Goal: Task Accomplishment & Management: Manage account settings

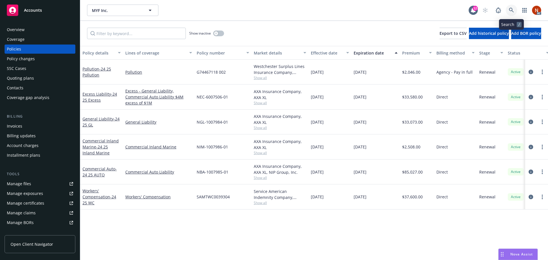
click at [510, 8] on icon at bounding box center [511, 10] width 5 height 5
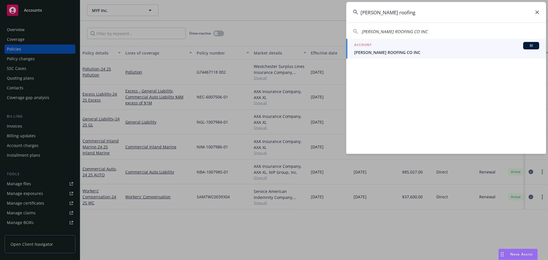
type input "[PERSON_NAME] roofing"
click at [450, 49] on div "ACCOUNT BI" at bounding box center [446, 45] width 185 height 7
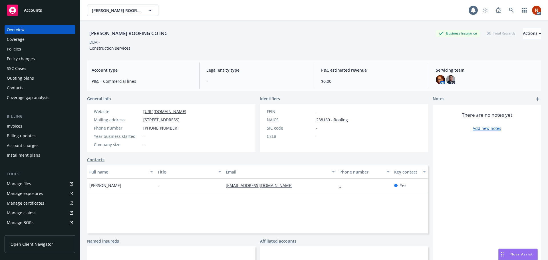
click at [24, 47] on div "Policies" at bounding box center [40, 49] width 66 height 9
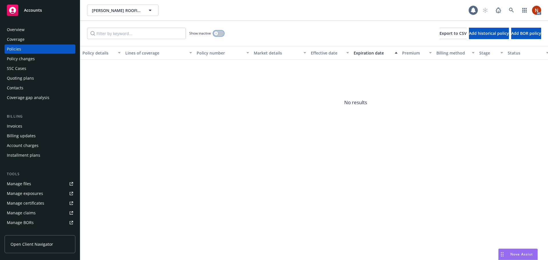
click at [221, 35] on button "button" at bounding box center [218, 34] width 11 height 6
click at [469, 35] on span "Add historical policy" at bounding box center [489, 33] width 40 height 5
select select "other"
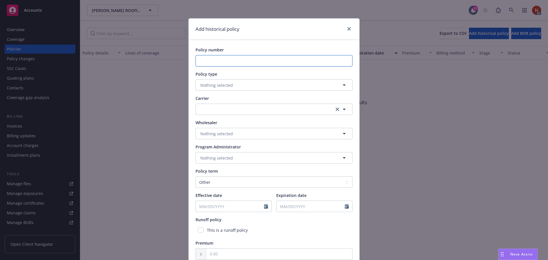
click at [214, 63] on input "Policy number" at bounding box center [274, 60] width 157 height 11
paste input "9284658"
type input "9284658"
click at [217, 84] on span "Nothing selected" at bounding box center [216, 85] width 33 height 6
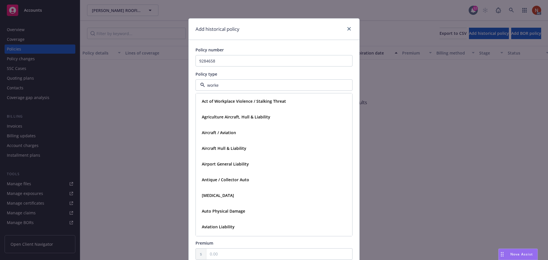
type input "worker"
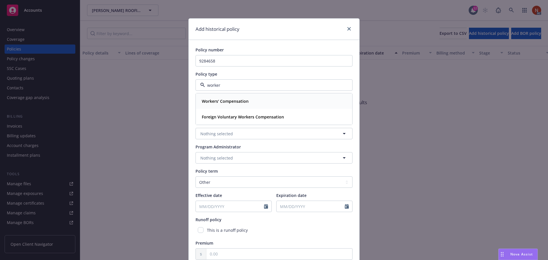
click at [221, 94] on div "Workers' Compensation" at bounding box center [274, 101] width 156 height 15
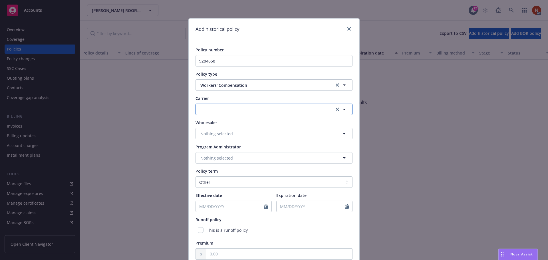
click at [222, 111] on button "button" at bounding box center [274, 109] width 157 height 11
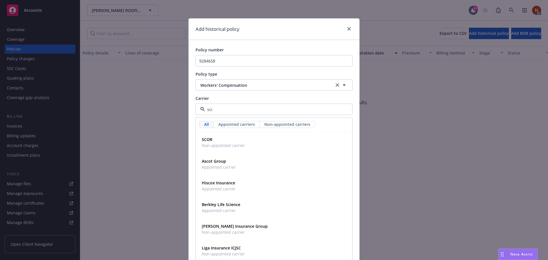
type input "scif"
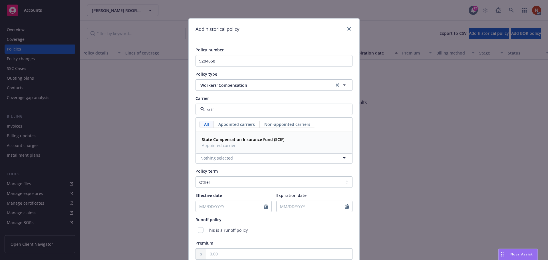
click at [244, 139] on strong "State Compensation Insurance Fund (SCIF)" at bounding box center [243, 139] width 83 height 5
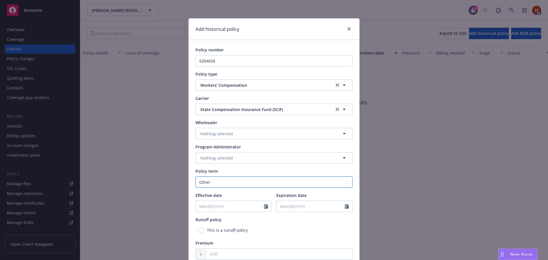
click at [222, 186] on select "Select policy term 12 Month 6 Month 4 Month 3 Month 2 Month 1 Month 36 Month (3…" at bounding box center [274, 181] width 157 height 11
select select "12"
click at [196, 176] on select "Select policy term 12 Month 6 Month 4 Month 3 Month 2 Month 1 Month 36 Month (3…" at bounding box center [274, 181] width 157 height 11
select select "8"
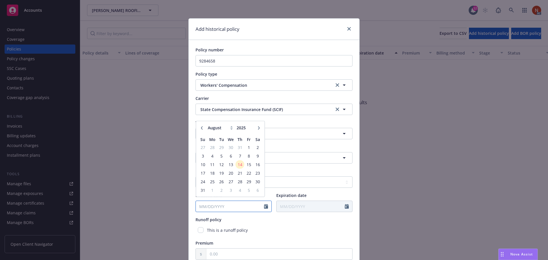
click at [221, 205] on input "Effective date" at bounding box center [230, 206] width 68 height 11
click at [222, 204] on input "Effective date" at bounding box center [230, 206] width 68 height 11
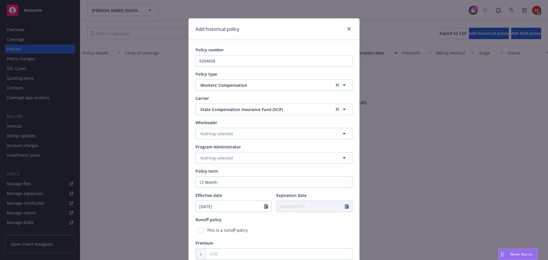
type input "10/01/2020"
type input "10/01/2021"
click at [275, 234] on div "This is a runoff policy" at bounding box center [274, 230] width 157 height 11
click at [263, 252] on input "text" at bounding box center [279, 254] width 146 height 11
click at [226, 254] on input "text" at bounding box center [279, 254] width 146 height 11
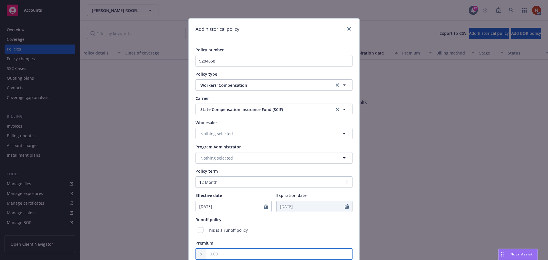
paste input "266,610.00"
type input "266,610.00"
click at [298, 236] on div "Policy number 9284658 Policy type Workers' Compensation Carrier State Compensat…" at bounding box center [274, 153] width 157 height 213
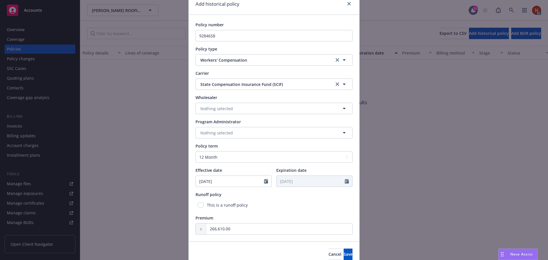
scroll to position [51, 0]
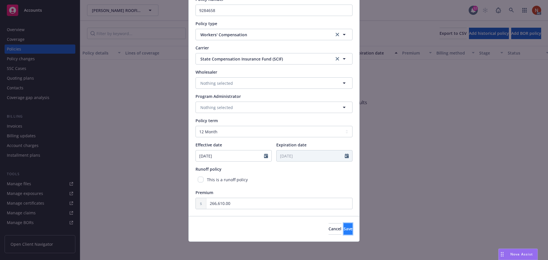
click at [344, 231] on span "Save" at bounding box center [348, 228] width 9 height 5
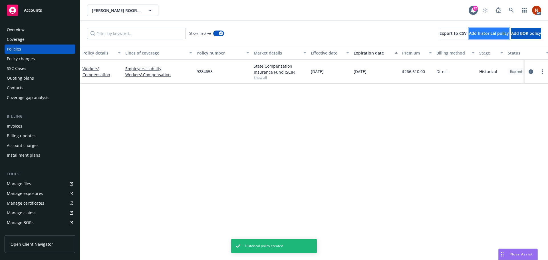
click at [469, 37] on button "Add historical policy" at bounding box center [489, 33] width 40 height 11
select select "other"
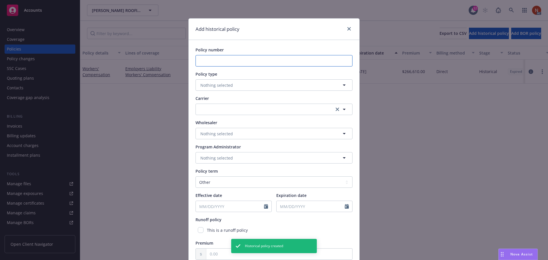
drag, startPoint x: 233, startPoint y: 55, endPoint x: 232, endPoint y: 59, distance: 4.1
click at [232, 56] on input "Policy number" at bounding box center [274, 60] width 157 height 11
click at [231, 59] on input "Policy number" at bounding box center [274, 60] width 157 height 11
paste input "9284658"
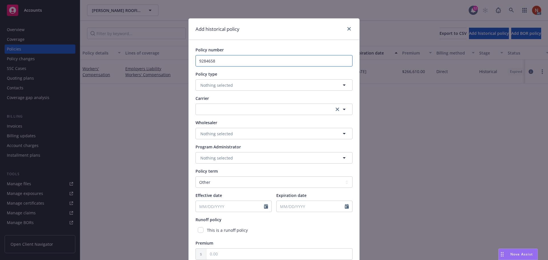
type input "9284658"
click at [217, 85] on span "Nothing selected" at bounding box center [216, 85] width 33 height 6
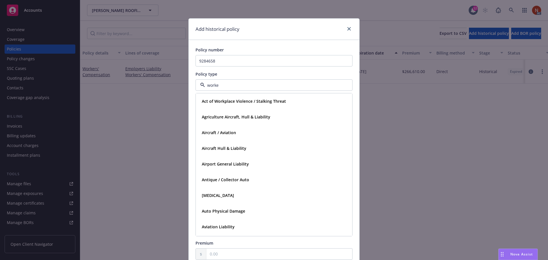
type input "worker"
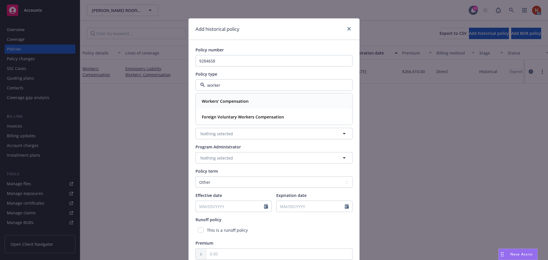
click at [221, 96] on div "Workers' Compensation" at bounding box center [274, 101] width 156 height 15
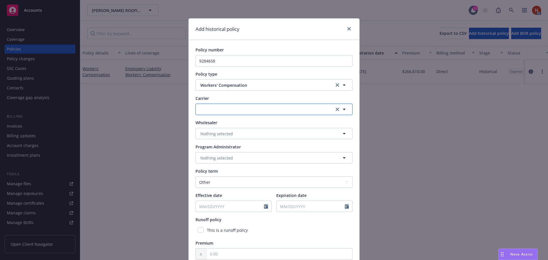
click at [216, 111] on button "button" at bounding box center [274, 109] width 157 height 11
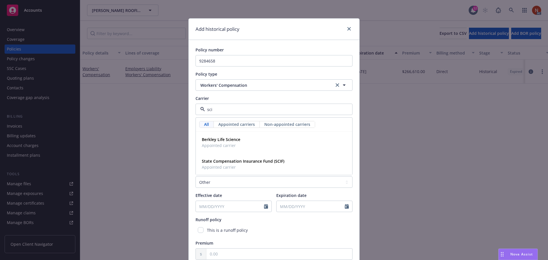
type input "scif"
click at [222, 144] on span "Appointed carrier" at bounding box center [243, 145] width 83 height 6
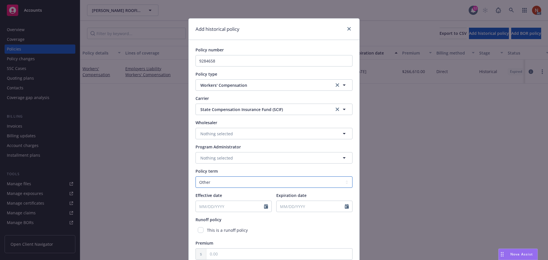
click at [223, 180] on select "Select policy term 12 Month 6 Month 4 Month 3 Month 2 Month 1 Month 36 Month (3…" at bounding box center [274, 181] width 157 height 11
select select "12"
click at [196, 176] on select "Select policy term 12 Month 6 Month 4 Month 3 Month 2 Month 1 Month 36 Month (3…" at bounding box center [274, 181] width 157 height 11
click at [218, 208] on input "Effective date" at bounding box center [230, 206] width 68 height 11
select select "8"
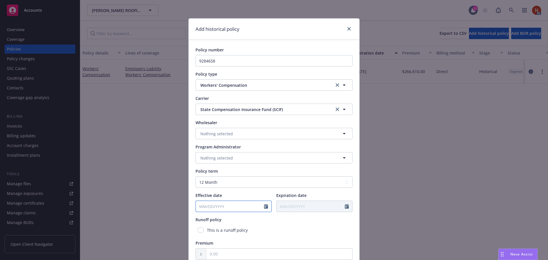
click at [221, 207] on input "Effective date" at bounding box center [230, 206] width 68 height 11
type input "10/01/2021"
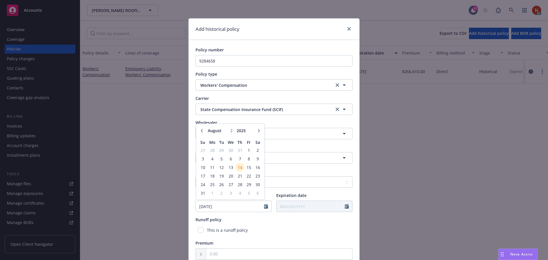
type input "10/01/2022"
drag, startPoint x: 244, startPoint y: 255, endPoint x: 262, endPoint y: 248, distance: 19.8
click at [244, 255] on input "text" at bounding box center [279, 254] width 146 height 11
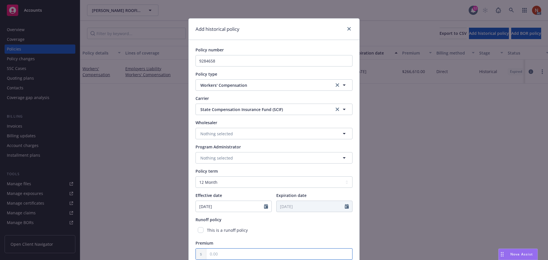
paste input "237,005.00"
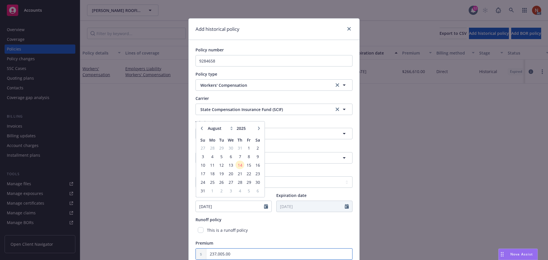
type input "237,005.00"
click at [285, 238] on div "Policy number 9284658 Policy type Workers' Compensation Carrier State Compensat…" at bounding box center [274, 153] width 157 height 213
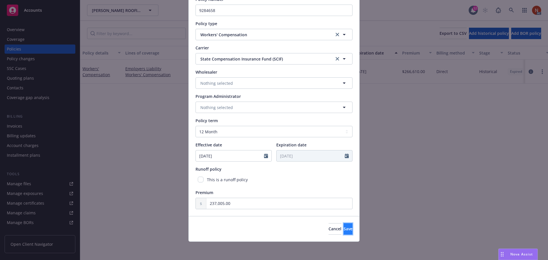
click at [344, 229] on span "Save" at bounding box center [348, 228] width 9 height 5
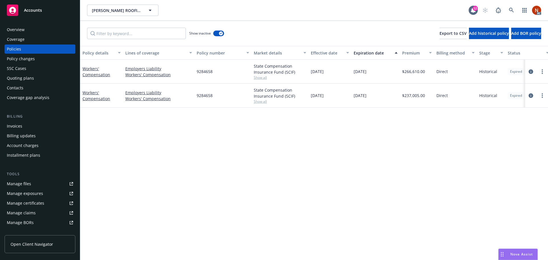
click at [360, 208] on div "Policy details Lines of coverage Policy number Market details Effective date Ex…" at bounding box center [314, 153] width 468 height 214
click at [469, 33] on span "Add historical policy" at bounding box center [489, 33] width 40 height 5
select select "other"
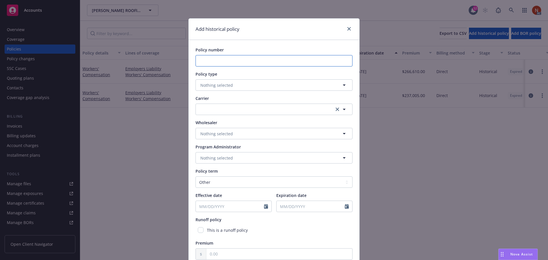
click at [271, 59] on input "Policy number" at bounding box center [274, 60] width 157 height 11
paste input "SHWC355150"
type input "SHWC355150"
click at [227, 83] on span "Nothing selected" at bounding box center [216, 85] width 33 height 6
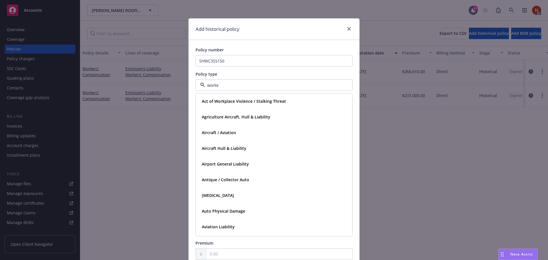
type input "worker"
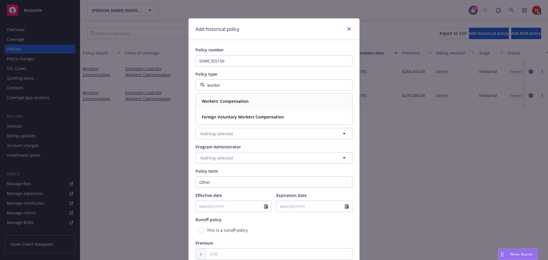
click at [221, 103] on strong "Workers' Compensation" at bounding box center [225, 100] width 47 height 5
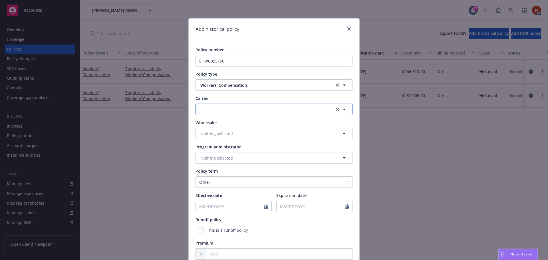
click at [222, 110] on button "button" at bounding box center [274, 109] width 157 height 11
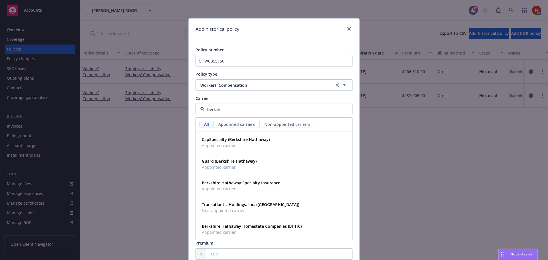
type input "berkshire"
click at [273, 224] on strong "Berkshire Hathaway Homestate Companies (BHHC)" at bounding box center [252, 226] width 100 height 5
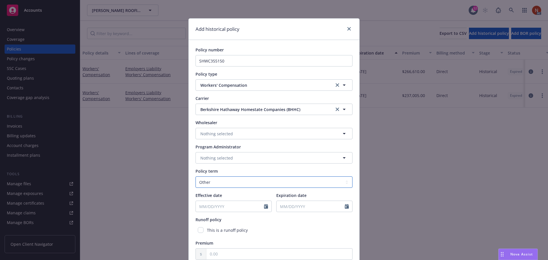
click at [225, 180] on select "Select policy term 12 Month 6 Month 4 Month 3 Month 2 Month 1 Month 36 Month (3…" at bounding box center [274, 181] width 157 height 11
select select "12"
click at [196, 176] on select "Select policy term 12 Month 6 Month 4 Month 3 Month 2 Month 1 Month 36 Month (3…" at bounding box center [274, 181] width 157 height 11
select select "8"
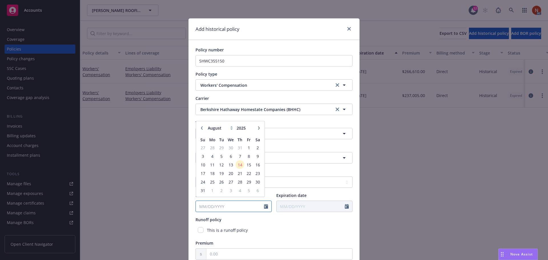
click at [230, 206] on input "Effective date" at bounding box center [230, 206] width 68 height 11
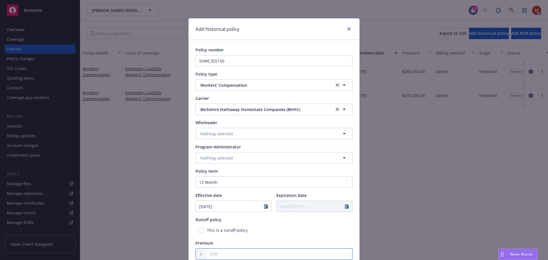
type input "10/01/2022"
type input "10/01/2023"
click at [242, 251] on input "text" at bounding box center [279, 254] width 146 height 11
click at [307, 234] on div "This is a runoff policy" at bounding box center [274, 230] width 157 height 11
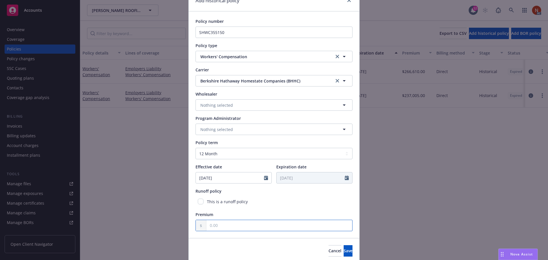
click at [297, 225] on input "text" at bounding box center [279, 225] width 146 height 11
type input "1.00"
click at [320, 210] on div "Policy number SHWC355150 Policy type Workers' Compensation Carrier Berkshire Ha…" at bounding box center [274, 124] width 157 height 213
click at [344, 252] on button "Save" at bounding box center [348, 250] width 9 height 11
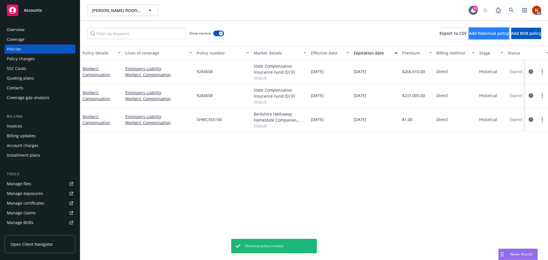
click at [469, 36] on button "Add historical policy" at bounding box center [489, 33] width 40 height 11
select select "other"
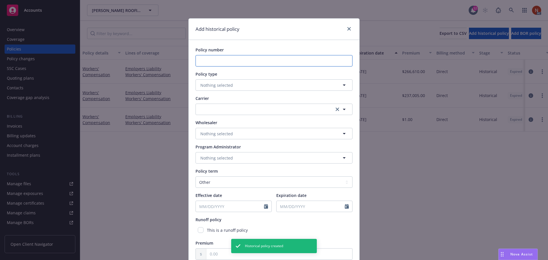
click at [223, 59] on input "Policy number" at bounding box center [274, 60] width 157 height 11
paste input "SHWC459264"
type input "SHWC459264"
click at [219, 85] on span "Nothing selected" at bounding box center [216, 85] width 33 height 6
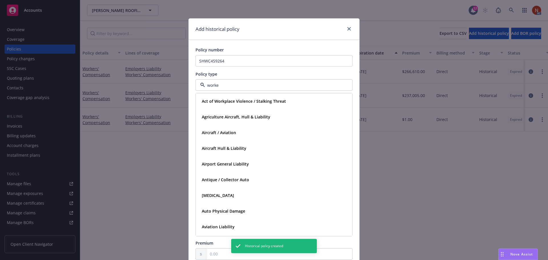
type input "worker"
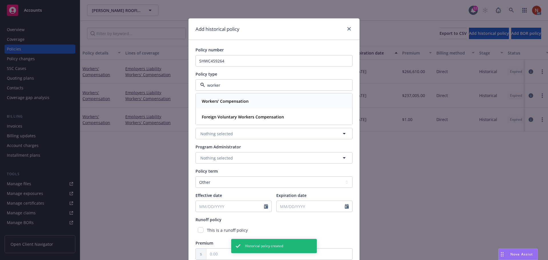
click at [222, 102] on strong "Workers' Compensation" at bounding box center [225, 100] width 47 height 5
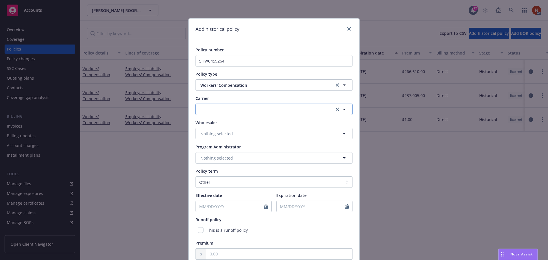
click at [218, 111] on button "button" at bounding box center [274, 109] width 157 height 11
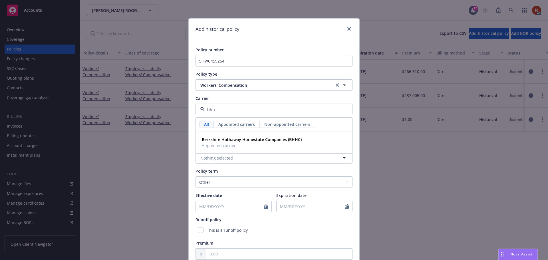
type input "bhhc"
click at [242, 140] on strong "Berkshire Hathaway Homestate Companies (BHHC)" at bounding box center [252, 139] width 100 height 5
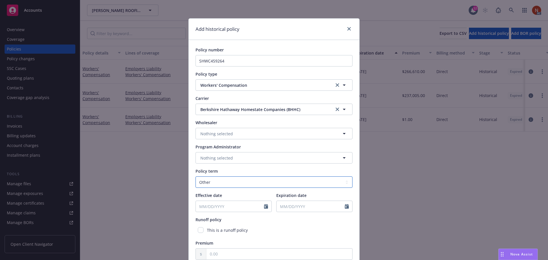
drag, startPoint x: 214, startPoint y: 184, endPoint x: 215, endPoint y: 176, distance: 7.2
click at [214, 182] on select "Select policy term 12 Month 6 Month 4 Month 3 Month 2 Month 1 Month 36 Month (3…" at bounding box center [274, 181] width 157 height 11
select select "12"
click at [196, 176] on select "Select policy term 12 Month 6 Month 4 Month 3 Month 2 Month 1 Month 36 Month (3…" at bounding box center [274, 181] width 157 height 11
select select "8"
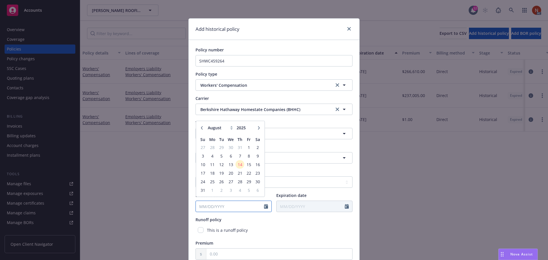
click at [214, 204] on input "Effective date" at bounding box center [230, 206] width 68 height 11
type input "1"
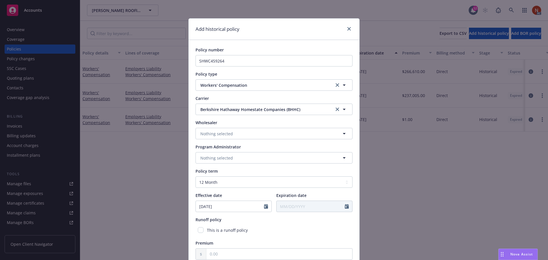
type input "10/01/2023"
type input "10/01/2024"
click at [300, 236] on div "Policy number SHWC459264 Policy type Workers' Compensation Carrier Berkshire Ha…" at bounding box center [274, 153] width 157 height 213
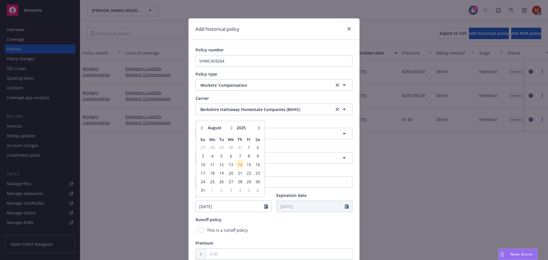
drag, startPoint x: 287, startPoint y: 248, endPoint x: 286, endPoint y: 252, distance: 3.2
click at [286, 250] on div "Premium" at bounding box center [274, 250] width 157 height 20
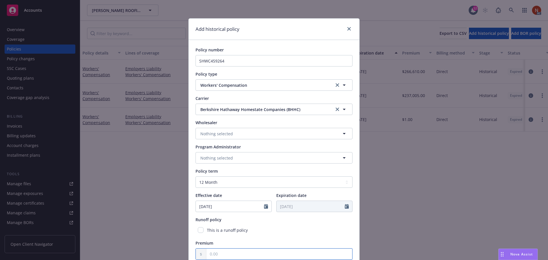
click at [286, 252] on input "text" at bounding box center [279, 254] width 146 height 11
type input "1.00"
click at [317, 232] on div "This is a runoff policy" at bounding box center [274, 230] width 157 height 11
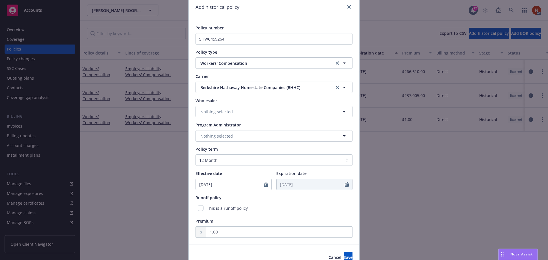
scroll to position [51, 0]
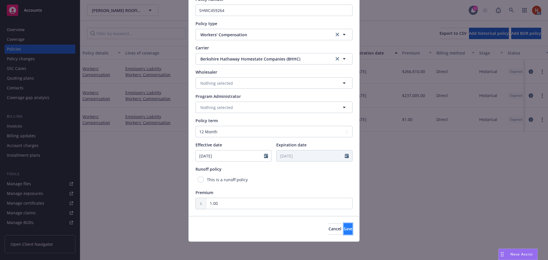
click at [344, 231] on span "Save" at bounding box center [348, 228] width 9 height 5
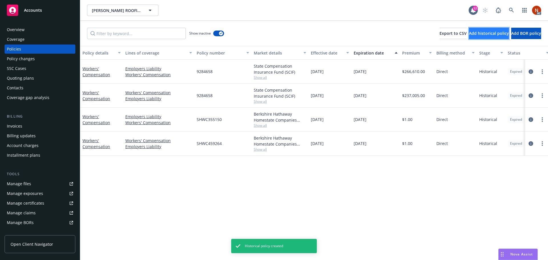
click at [469, 32] on span "Add historical policy" at bounding box center [489, 33] width 40 height 5
select select "other"
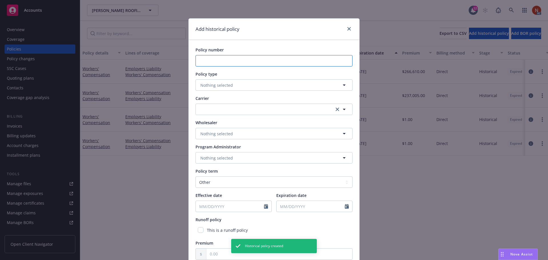
click at [220, 61] on input "Policy number" at bounding box center [274, 60] width 157 height 11
paste input "SHWC564300"
type input "SHWC564300"
click at [220, 80] on button "Nothing selected" at bounding box center [274, 84] width 157 height 11
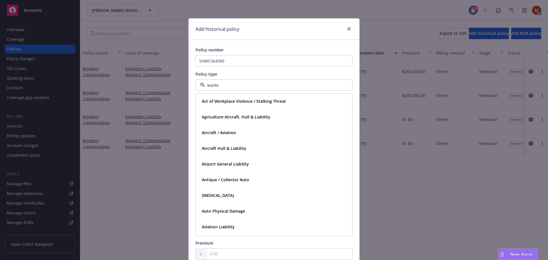
type input "worker"
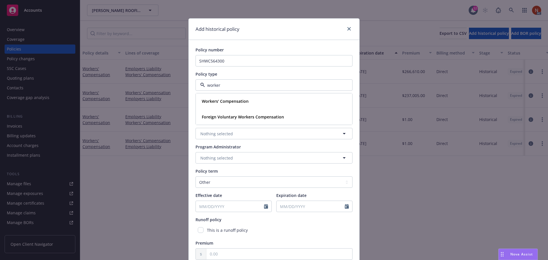
click at [226, 100] on strong "Workers' Compensation" at bounding box center [225, 100] width 47 height 5
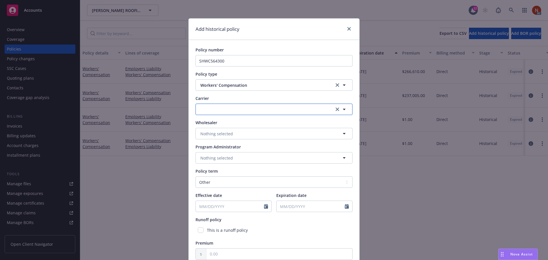
click at [218, 108] on button "button" at bounding box center [274, 109] width 157 height 11
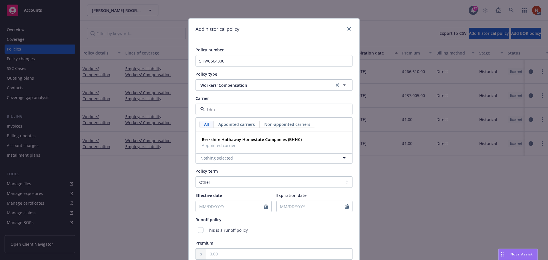
type input "bhhc"
click at [247, 146] on span "Appointed carrier" at bounding box center [252, 145] width 100 height 6
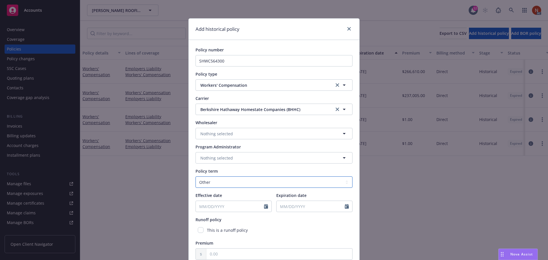
click at [223, 185] on select "Select policy term 12 Month 6 Month 4 Month 3 Month 2 Month 1 Month 36 Month (3…" at bounding box center [274, 181] width 157 height 11
select select "12"
click at [196, 176] on select "Select policy term 12 Month 6 Month 4 Month 3 Month 2 Month 1 Month 36 Month (3…" at bounding box center [274, 181] width 157 height 11
select select "8"
click at [219, 205] on input "Effective date" at bounding box center [230, 206] width 68 height 11
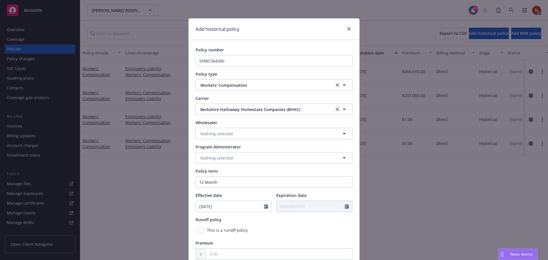
type input "10/01/2024"
type input "10/01/2025"
click at [289, 242] on div "Premium" at bounding box center [274, 243] width 157 height 6
click at [262, 258] on input "text" at bounding box center [279, 254] width 146 height 11
type input "1.00"
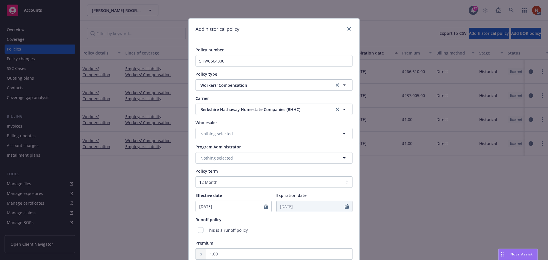
click at [288, 232] on div "This is a runoff policy" at bounding box center [274, 230] width 157 height 11
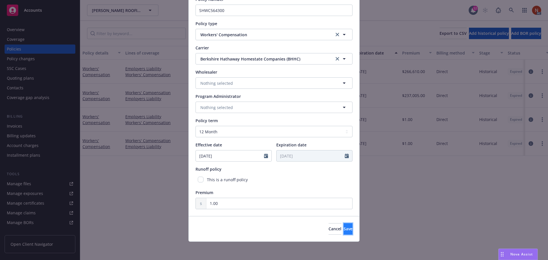
click at [344, 228] on span "Save" at bounding box center [348, 228] width 9 height 5
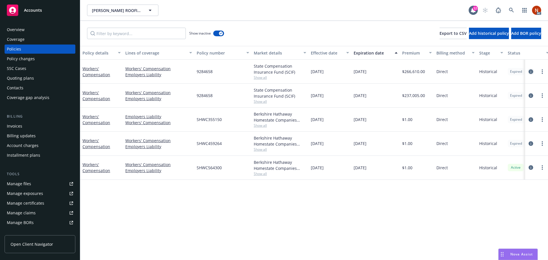
click at [531, 71] on icon "circleInformation" at bounding box center [531, 71] width 5 height 5
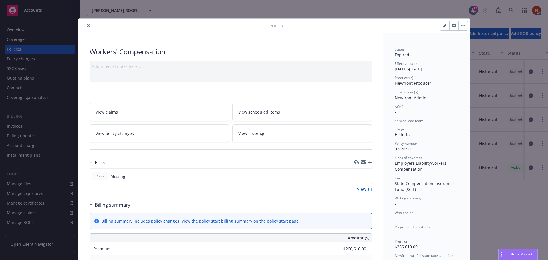
click at [87, 25] on icon "close" at bounding box center [88, 25] width 3 height 3
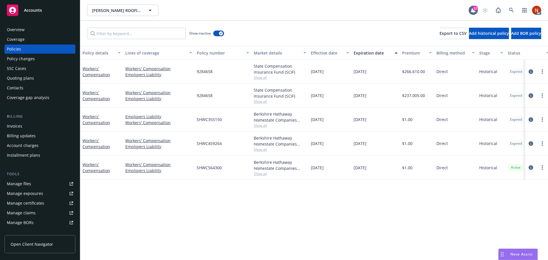
click at [532, 94] on icon "circleInformation" at bounding box center [531, 95] width 5 height 5
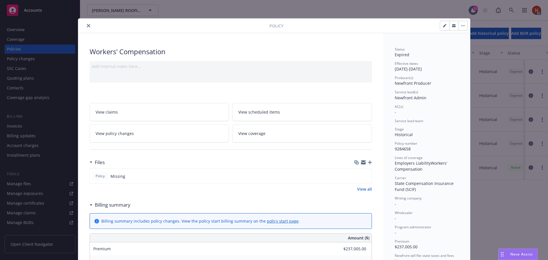
drag, startPoint x: 85, startPoint y: 25, endPoint x: 89, endPoint y: 27, distance: 4.0
click at [87, 25] on icon "close" at bounding box center [88, 25] width 3 height 3
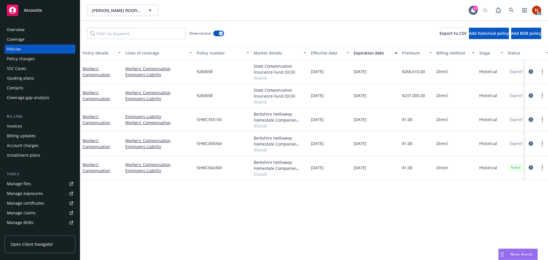
click at [530, 118] on icon "circleInformation" at bounding box center [531, 119] width 5 height 5
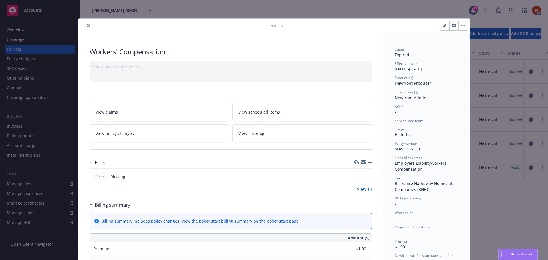
click at [87, 25] on icon "close" at bounding box center [88, 25] width 3 height 3
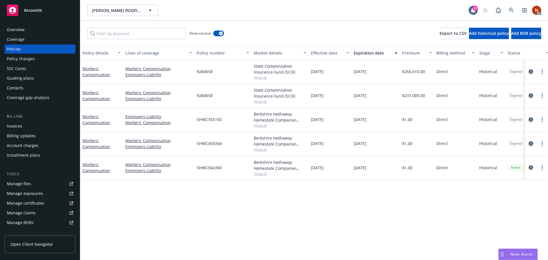
click at [530, 143] on icon "circleInformation" at bounding box center [531, 143] width 5 height 5
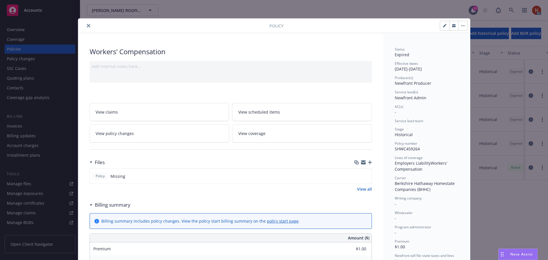
click at [87, 26] on icon "close" at bounding box center [88, 25] width 3 height 3
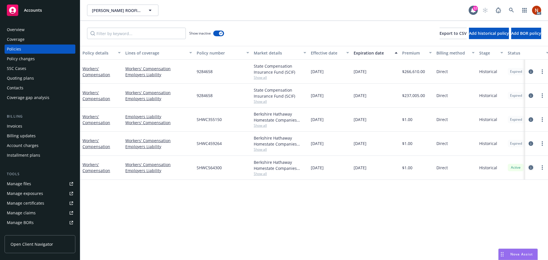
click at [532, 167] on icon "circleInformation" at bounding box center [531, 167] width 5 height 5
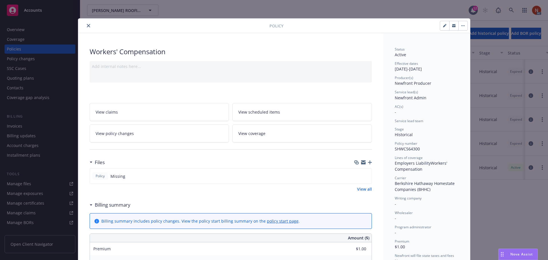
click at [88, 26] on button "close" at bounding box center [88, 25] width 7 height 7
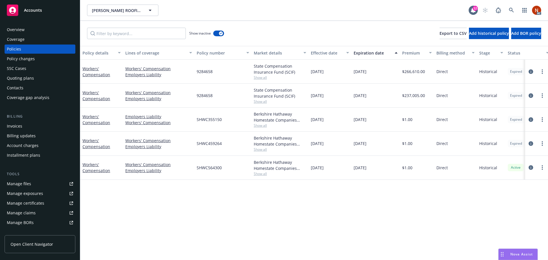
click at [21, 32] on div "Overview" at bounding box center [16, 29] width 18 height 9
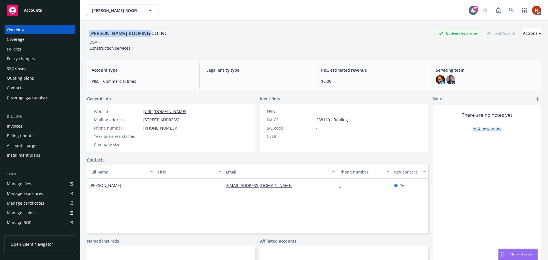
drag, startPoint x: 156, startPoint y: 33, endPoint x: 89, endPoint y: 33, distance: 66.8
click at [89, 33] on div "SHELTON ROOFING CO INC Business Insurance Total Rewards Actions" at bounding box center [314, 33] width 454 height 11
copy div "SHELTON ROOFING CO INC"
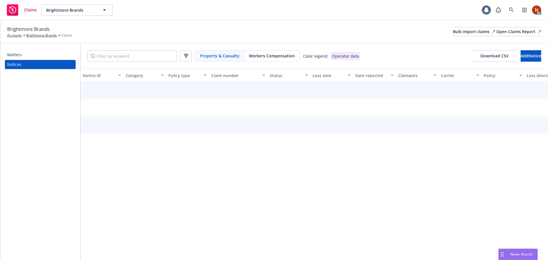
click at [278, 56] on span "Workers Compensation" at bounding box center [272, 56] width 46 height 6
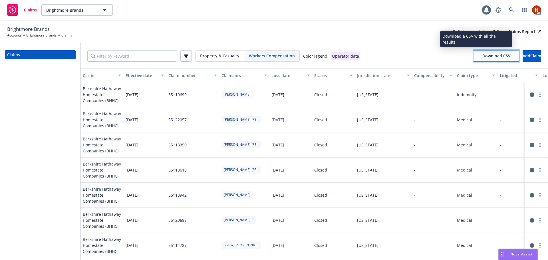
click at [482, 58] on span "Download CSV" at bounding box center [496, 55] width 28 height 5
